Goal: Navigation & Orientation: Find specific page/section

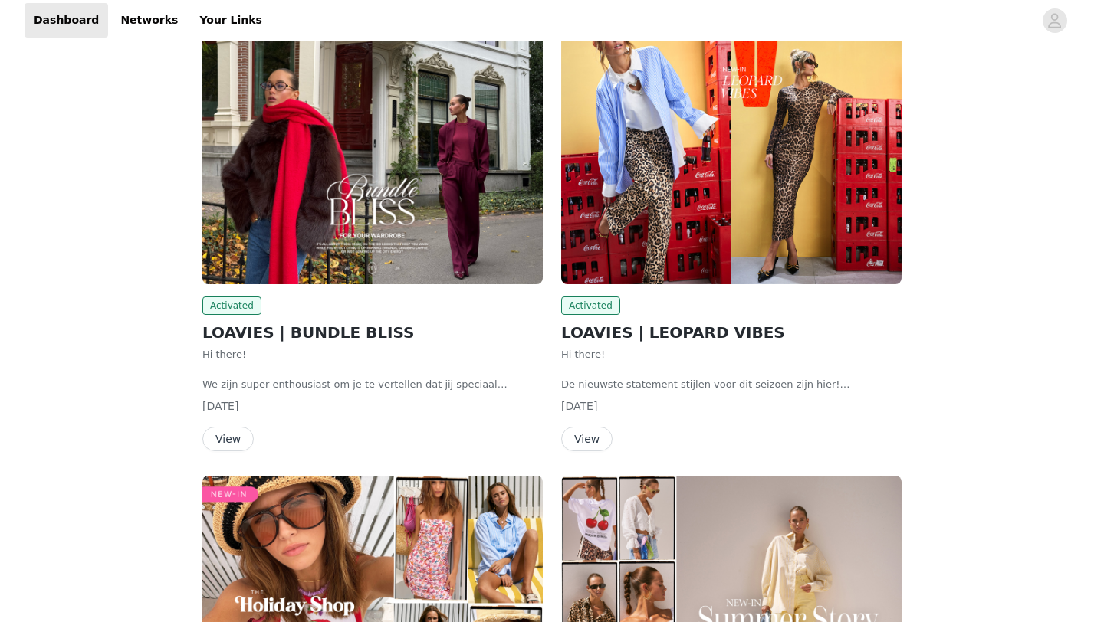
scroll to position [816, 0]
